Goal: Task Accomplishment & Management: Manage account settings

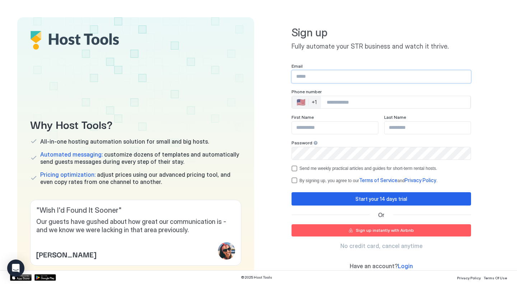
click at [303, 77] on input "Input Field" at bounding box center [381, 76] width 179 height 12
type input "**********"
type input "*****"
type input "*******"
click at [341, 101] on input "Phone Number input" at bounding box center [395, 102] width 149 height 13
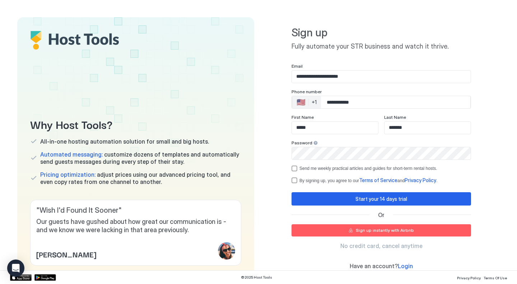
type input "**********"
click at [296, 181] on div "termsPrivacy" at bounding box center [295, 180] width 6 height 6
click at [296, 168] on div "optOut" at bounding box center [295, 168] width 6 height 6
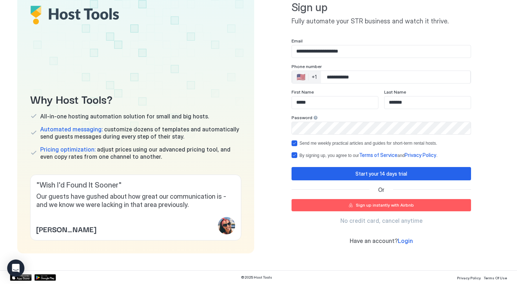
scroll to position [26, 0]
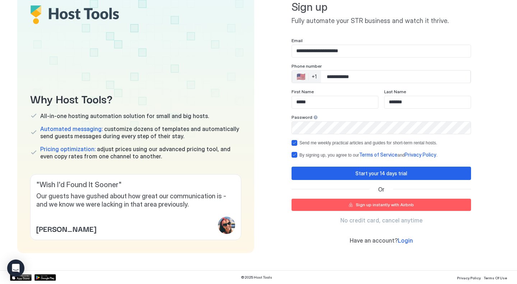
click at [373, 203] on div "Sign up instantly with Airbnb" at bounding box center [385, 204] width 58 height 6
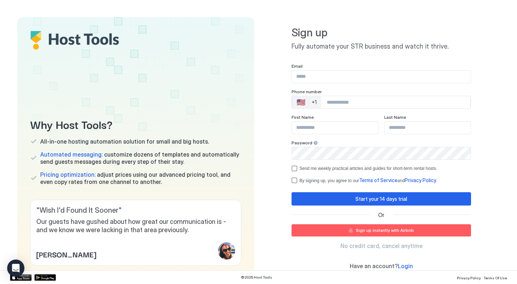
click at [382, 228] on div "Sign up instantly with Airbnb" at bounding box center [385, 230] width 58 height 6
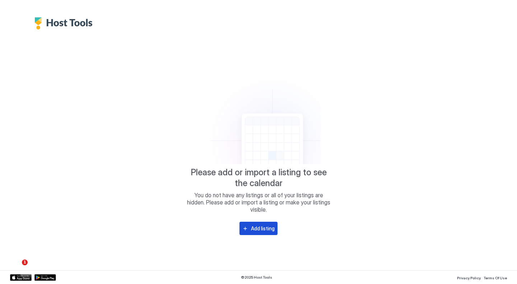
click at [266, 229] on div "Add listing" at bounding box center [263, 228] width 24 height 8
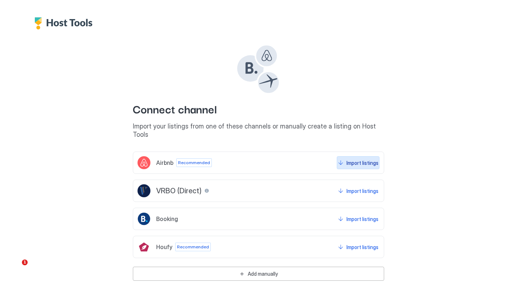
click at [354, 159] on div "Import listings" at bounding box center [363, 163] width 32 height 8
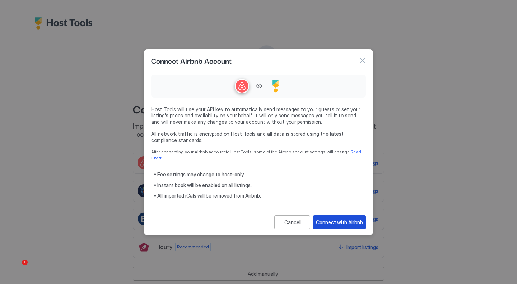
click at [340, 218] on div "Connect with Airbnb" at bounding box center [339, 222] width 47 height 8
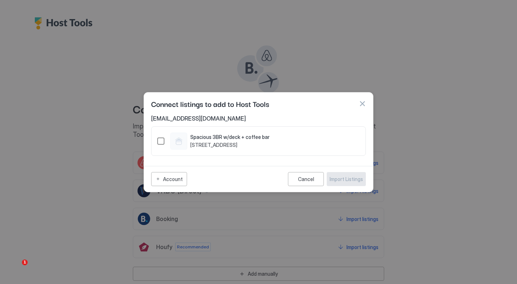
click at [161, 138] on div "14013693" at bounding box center [160, 140] width 7 height 7
click at [346, 179] on div "Import Listings" at bounding box center [346, 179] width 33 height 8
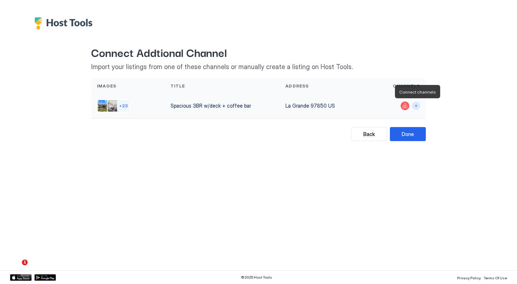
click at [418, 105] on button "Connect channels" at bounding box center [417, 106] width 8 height 8
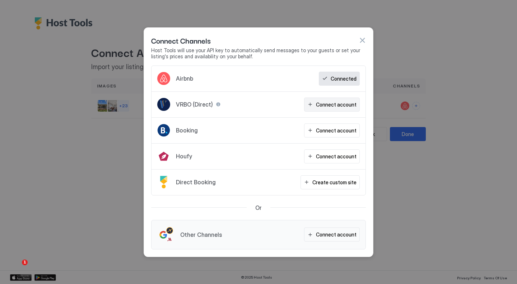
click at [336, 103] on div "Connect account" at bounding box center [336, 105] width 41 height 8
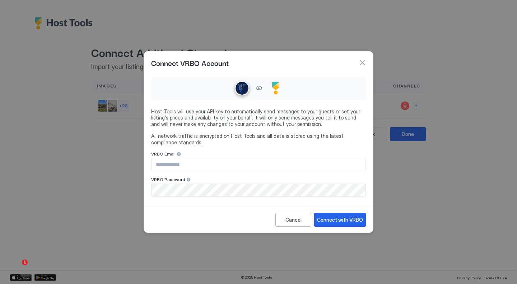
click at [181, 165] on input "Input Field" at bounding box center [259, 164] width 214 height 12
type input "**********"
click at [353, 222] on div "Connect with VRBO" at bounding box center [340, 220] width 46 height 8
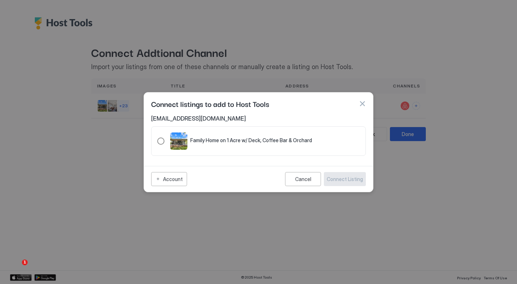
click at [161, 141] on div "321.4854085.5428251" at bounding box center [160, 140] width 7 height 7
click at [344, 176] on div "Connect Listing" at bounding box center [345, 179] width 36 height 8
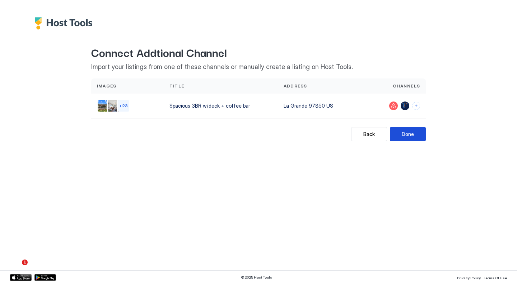
click at [407, 135] on div "Done" at bounding box center [408, 134] width 12 height 8
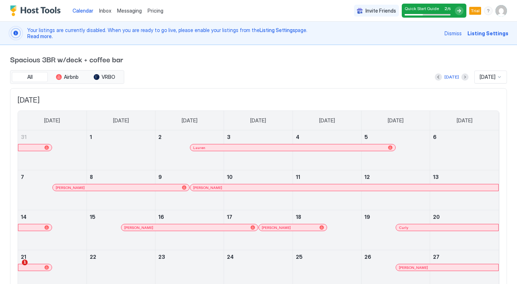
click at [461, 10] on div at bounding box center [459, 10] width 9 height 9
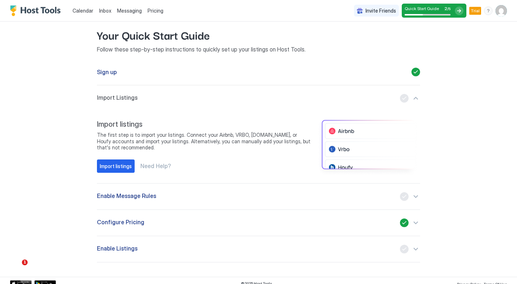
scroll to position [38, 0]
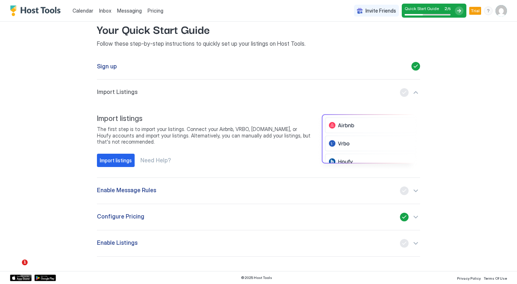
click at [413, 190] on div "button" at bounding box center [410, 190] width 20 height 9
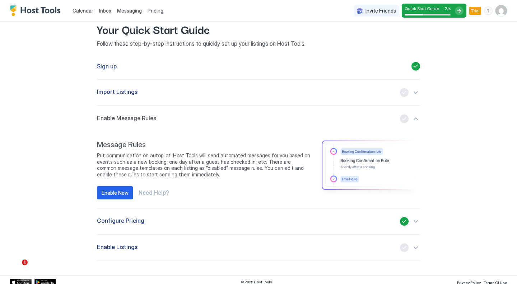
click at [156, 193] on span "Need Help?" at bounding box center [154, 192] width 31 height 7
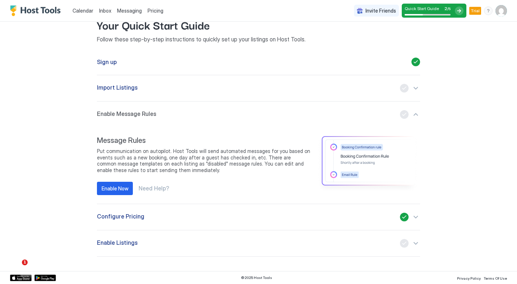
click at [134, 212] on button "Configure Pricing" at bounding box center [258, 217] width 323 height 26
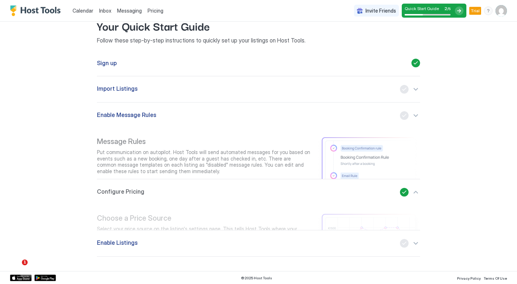
scroll to position [38, 0]
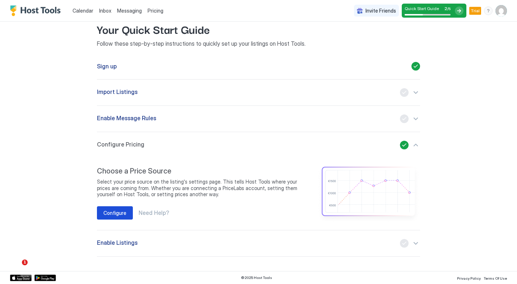
click at [109, 213] on div "Configure" at bounding box center [114, 213] width 23 height 8
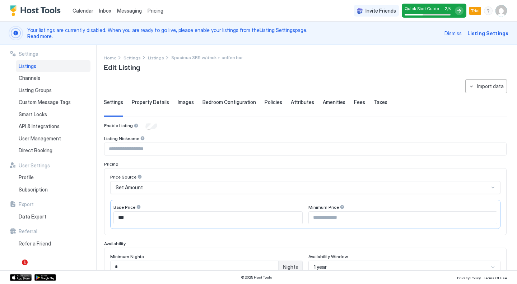
click at [153, 100] on span "Property Details" at bounding box center [150, 102] width 37 height 6
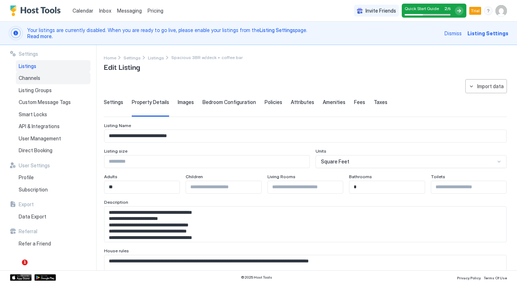
click at [40, 79] on div "Channels" at bounding box center [53, 78] width 75 height 12
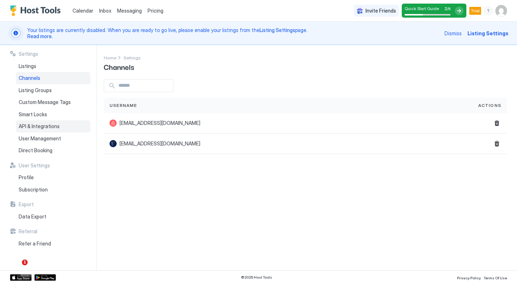
click at [51, 126] on span "API & Integrations" at bounding box center [39, 126] width 41 height 6
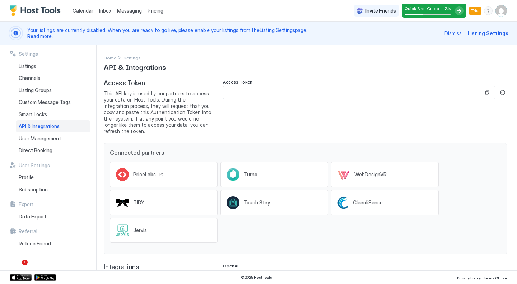
click at [144, 171] on span "PriceLabs" at bounding box center [144, 174] width 23 height 6
click at [505, 92] on button "Generate new token" at bounding box center [503, 92] width 9 height 9
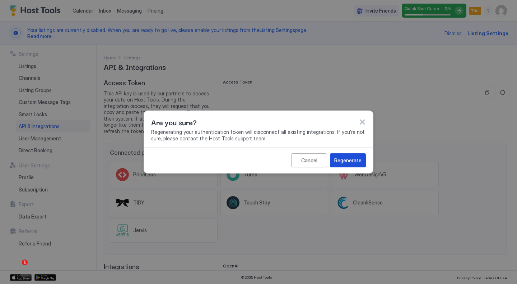
click at [338, 156] on div "Regenerate" at bounding box center [348, 160] width 27 height 8
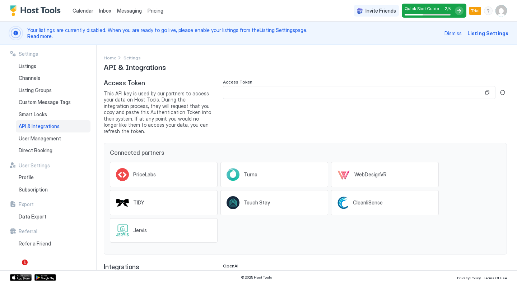
click at [280, 92] on input "Input Field" at bounding box center [354, 92] width 261 height 12
drag, startPoint x: 345, startPoint y: 90, endPoint x: 486, endPoint y: 94, distance: 140.9
click at [486, 94] on div at bounding box center [359, 92] width 273 height 13
click at [488, 94] on button "Copy" at bounding box center [487, 92] width 7 height 7
click at [491, 32] on span "Listing Settings" at bounding box center [488, 33] width 41 height 8
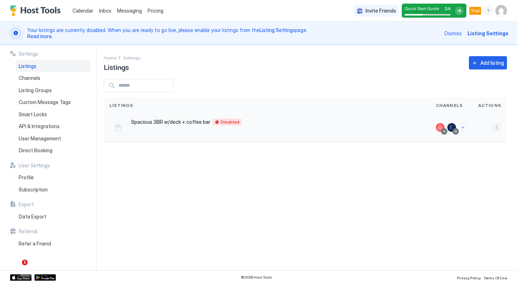
click at [500, 124] on button "More options" at bounding box center [497, 127] width 9 height 9
click at [167, 123] on div at bounding box center [258, 142] width 517 height 284
click at [167, 123] on span "Spacious 3BR w/deck + coffee bar" at bounding box center [170, 122] width 79 height 6
click at [230, 118] on div "Spacious 3BR w/deck + coffee bar La Grande 97850 US Disabled" at bounding box center [267, 127] width 327 height 29
click at [229, 122] on span "Disabled" at bounding box center [230, 122] width 19 height 0
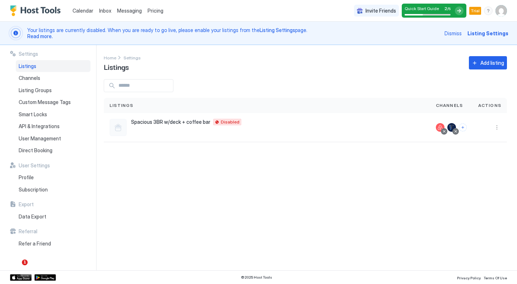
click at [47, 37] on span "Read more." at bounding box center [40, 36] width 26 height 6
click at [31, 68] on span "Listings" at bounding box center [28, 66] width 18 height 6
click at [161, 113] on div "Spacious 3BR w/deck + coffee bar La Grande 97850 US Disabled" at bounding box center [267, 127] width 327 height 29
click at [161, 120] on span "Spacious 3BR w/deck + coffee bar" at bounding box center [170, 122] width 79 height 6
click at [125, 128] on div at bounding box center [118, 127] width 17 height 17
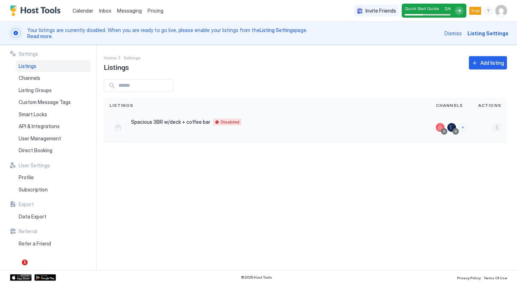
click at [497, 127] on button "More options" at bounding box center [497, 127] width 9 height 9
click at [476, 147] on span "Pricing" at bounding box center [472, 148] width 14 height 5
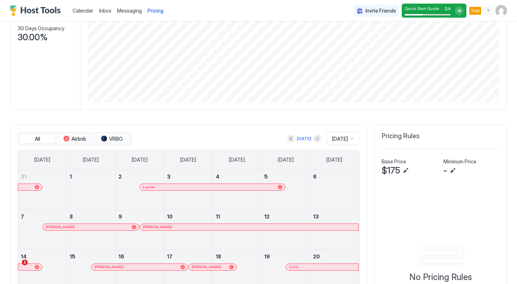
scroll to position [164, 0]
click at [73, 135] on span "Airbnb" at bounding box center [79, 138] width 15 height 6
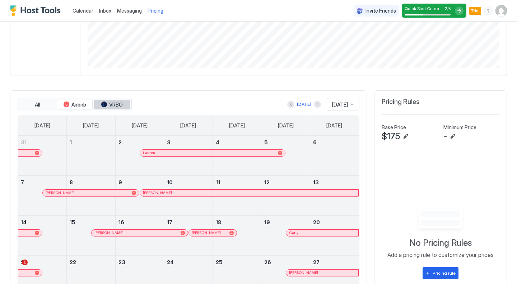
click at [110, 106] on span "VRBO" at bounding box center [116, 104] width 14 height 6
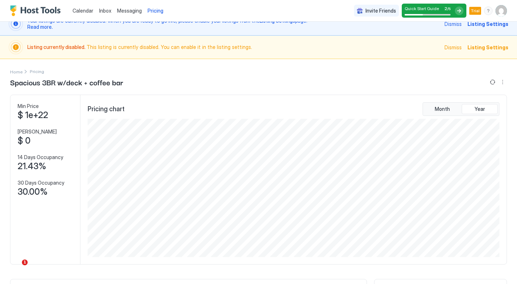
scroll to position [5, 0]
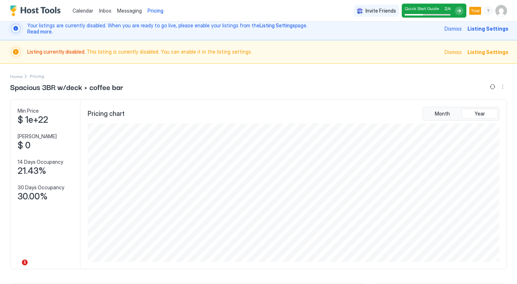
click at [479, 54] on span "Listing Settings" at bounding box center [488, 52] width 41 height 8
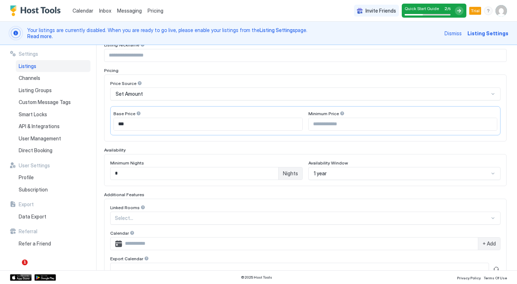
scroll to position [95, 0]
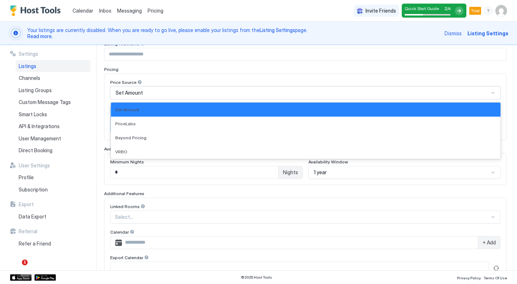
click at [150, 87] on div "Set Amount" at bounding box center [305, 92] width 391 height 13
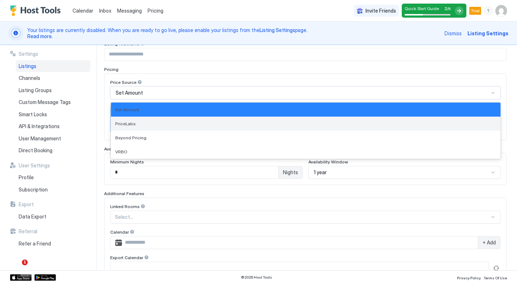
click at [134, 123] on span "PriceLabs" at bounding box center [125, 123] width 20 height 5
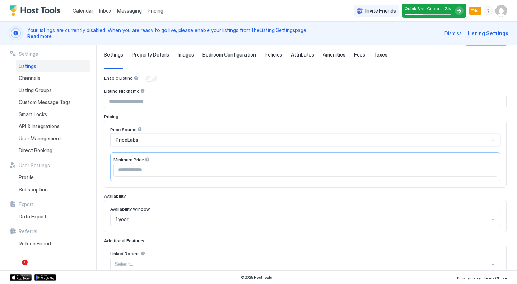
scroll to position [48, 0]
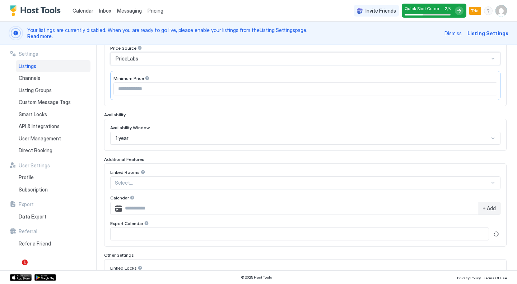
click at [132, 141] on div "1 year" at bounding box center [305, 138] width 391 height 13
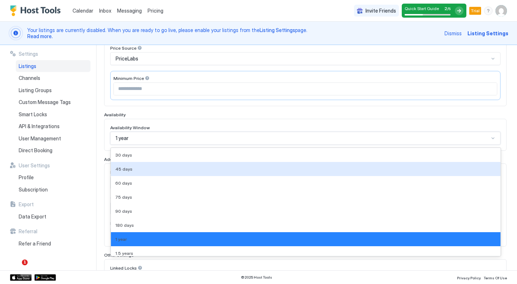
scroll to position [162, 0]
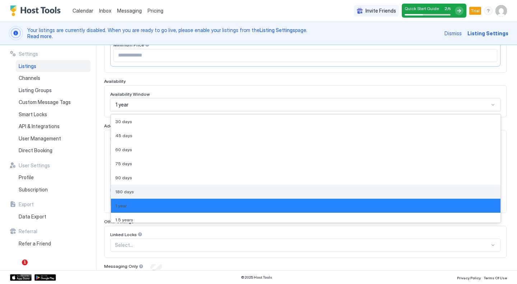
click at [126, 189] on span "180 days" at bounding box center [124, 191] width 19 height 5
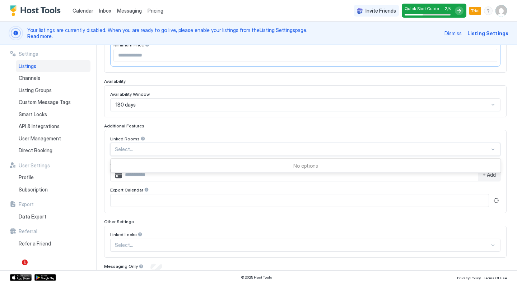
click at [146, 147] on div at bounding box center [302, 149] width 375 height 6
click at [140, 175] on input "Input Field" at bounding box center [300, 175] width 356 height 12
click at [131, 163] on div at bounding box center [132, 163] width 5 height 5
click at [151, 162] on div "Calendar" at bounding box center [305, 164] width 391 height 7
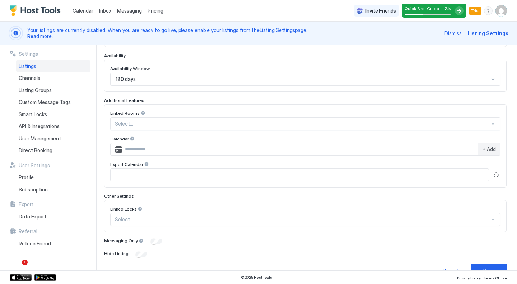
scroll to position [203, 0]
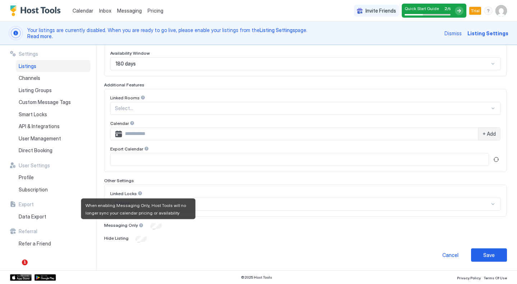
click at [139, 225] on div at bounding box center [141, 224] width 5 height 5
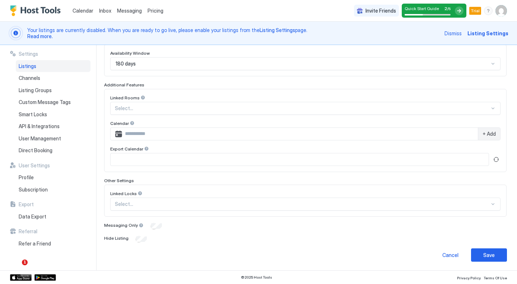
click at [188, 230] on div "Enable Listing Listing Nickname Pricing Price Source PriceLabs Minimum Price Av…" at bounding box center [305, 81] width 403 height 323
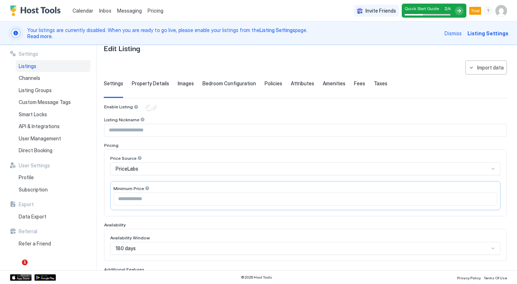
scroll to position [14, 0]
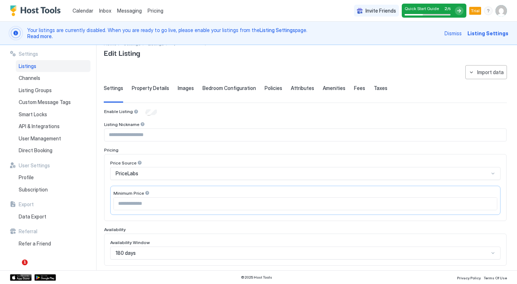
click at [147, 192] on div at bounding box center [147, 192] width 5 height 5
click at [139, 204] on input "Input Field" at bounding box center [305, 203] width 383 height 12
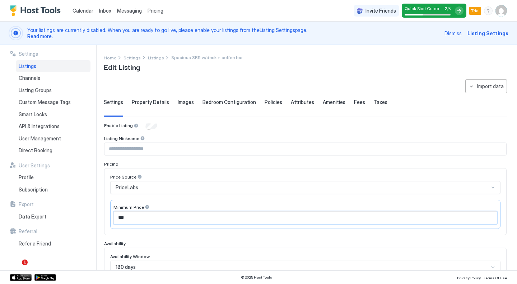
type input "***"
click at [184, 161] on div "Pricing" at bounding box center [305, 163] width 403 height 5
click at [158, 101] on span "Property Details" at bounding box center [150, 102] width 37 height 6
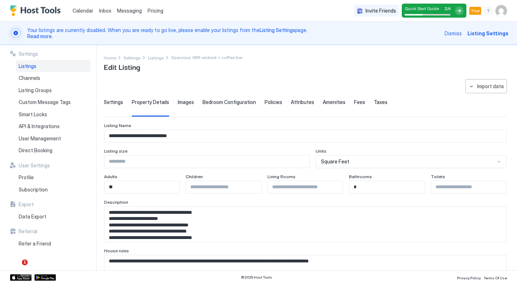
click at [178, 103] on span "Images" at bounding box center [186, 102] width 16 height 6
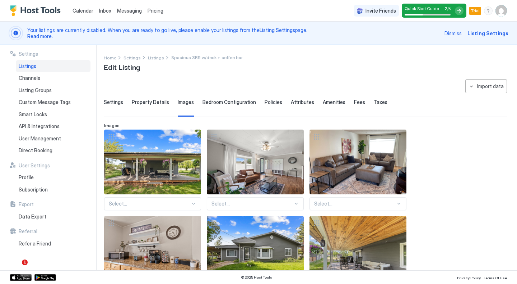
click at [213, 103] on span "Bedroom Configuration" at bounding box center [230, 102] width 54 height 6
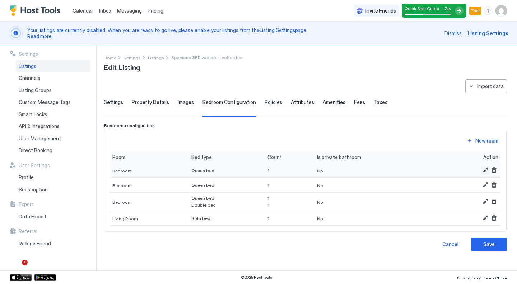
click at [485, 170] on button "Edit" at bounding box center [486, 170] width 9 height 9
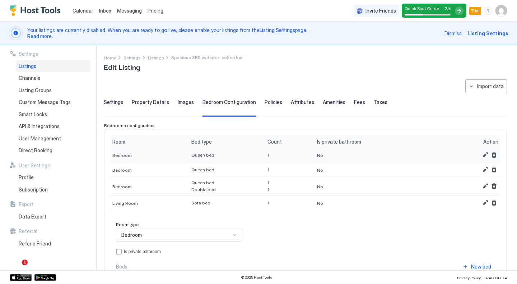
scroll to position [56, 0]
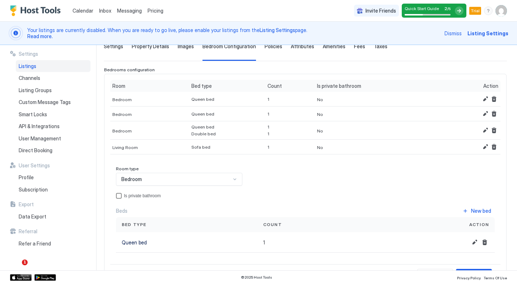
click at [120, 195] on div "privateBathroom" at bounding box center [119, 196] width 6 height 6
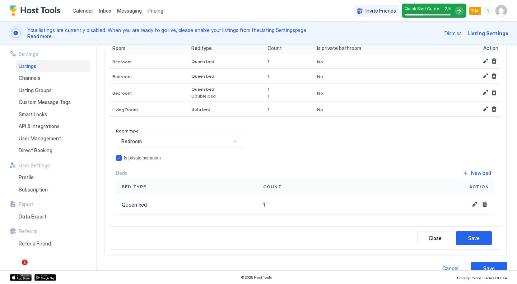
scroll to position [107, 0]
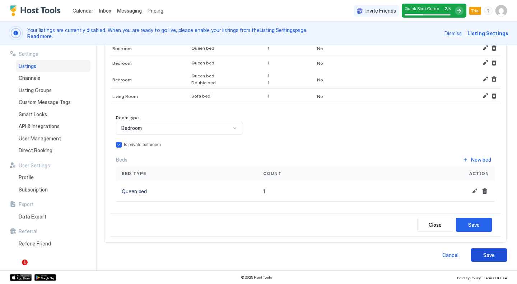
click at [484, 254] on div "Save" at bounding box center [489, 255] width 11 height 8
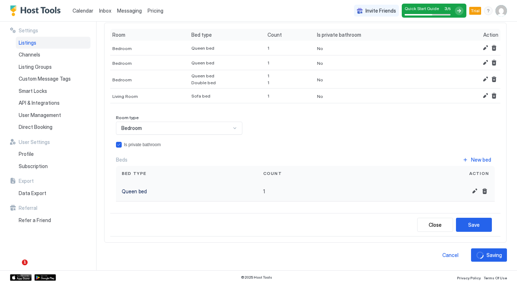
scroll to position [83, 0]
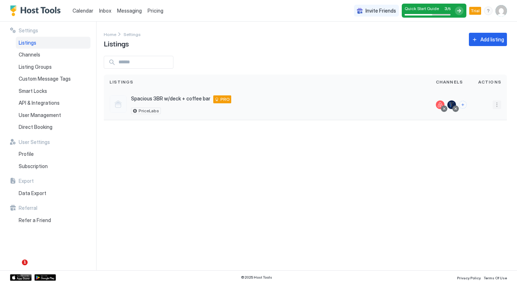
click at [499, 104] on button "More options" at bounding box center [497, 104] width 9 height 9
click at [499, 104] on div at bounding box center [258, 142] width 517 height 284
click at [40, 57] on span "Channels" at bounding box center [30, 54] width 22 height 6
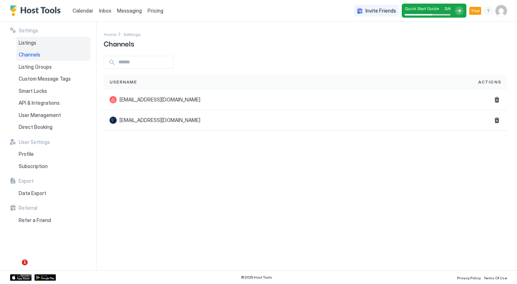
click at [33, 41] on span "Listings" at bounding box center [28, 43] width 18 height 6
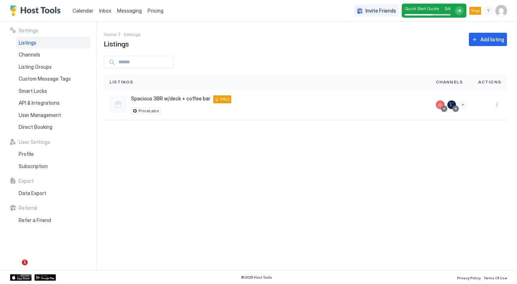
click at [151, 10] on span "Pricing" at bounding box center [156, 11] width 16 height 6
